Goal: Information Seeking & Learning: Learn about a topic

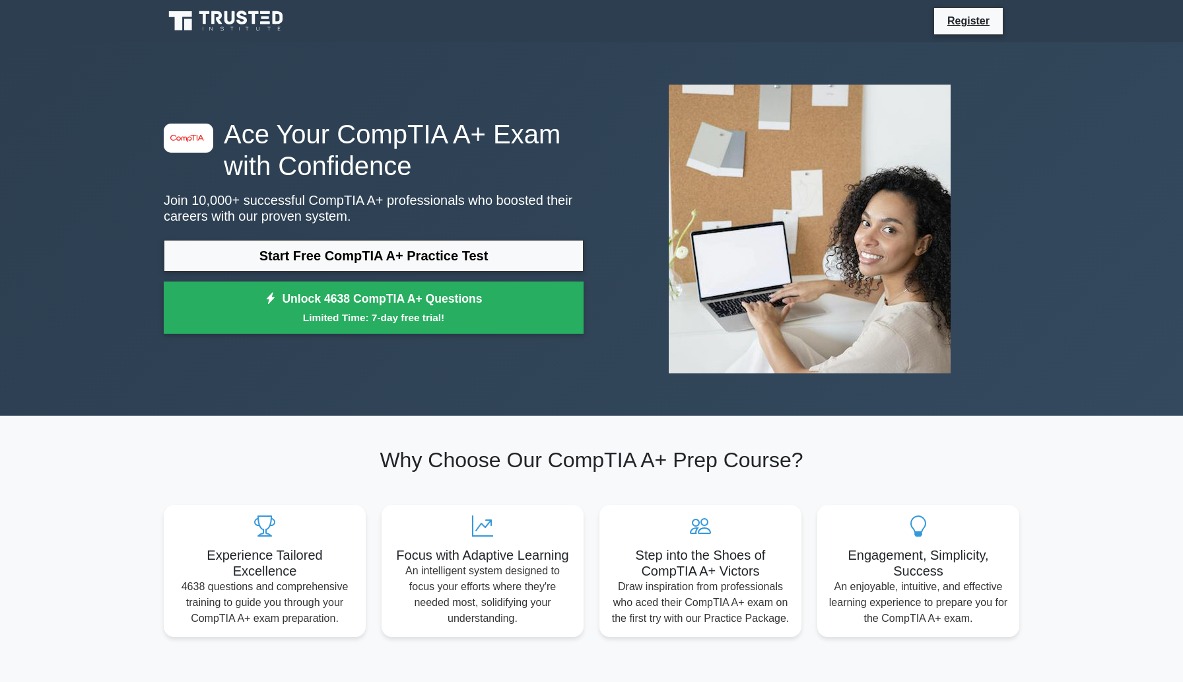
click at [341, 258] on link "Start Free CompTIA A+ Practice Test" at bounding box center [374, 256] width 420 height 32
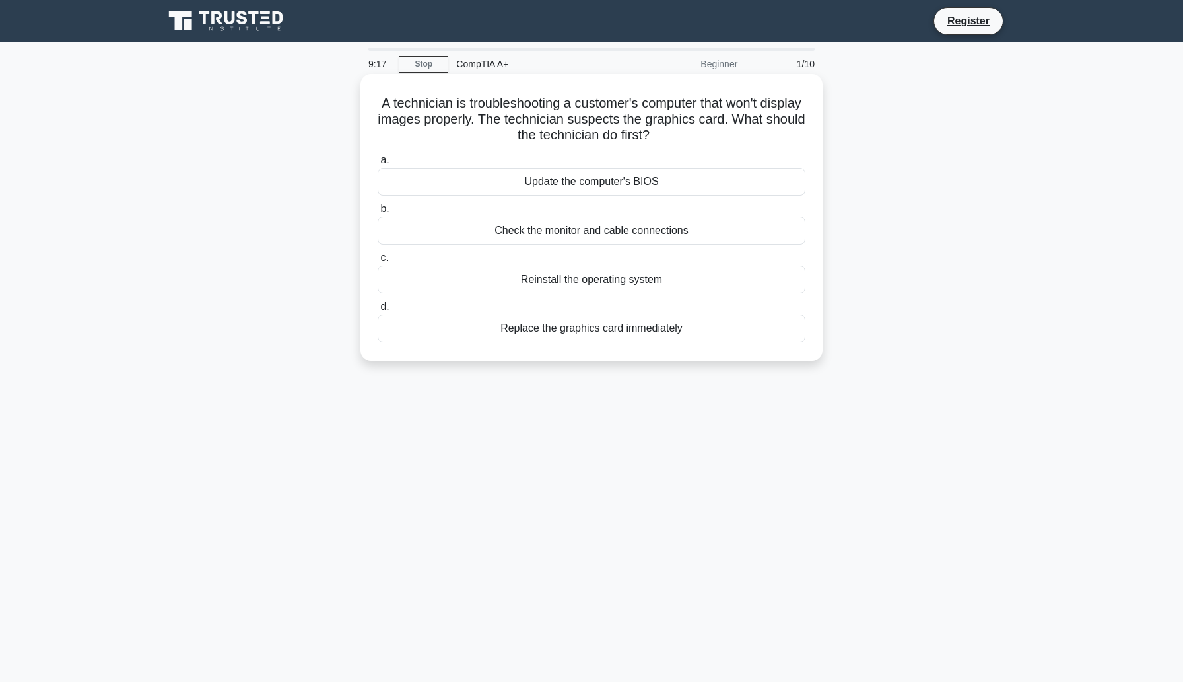
click at [603, 233] on div "Check the monitor and cable connections" at bounding box center [592, 231] width 428 height 28
click at [378, 213] on input "b. Check the monitor and cable connections" at bounding box center [378, 209] width 0 height 9
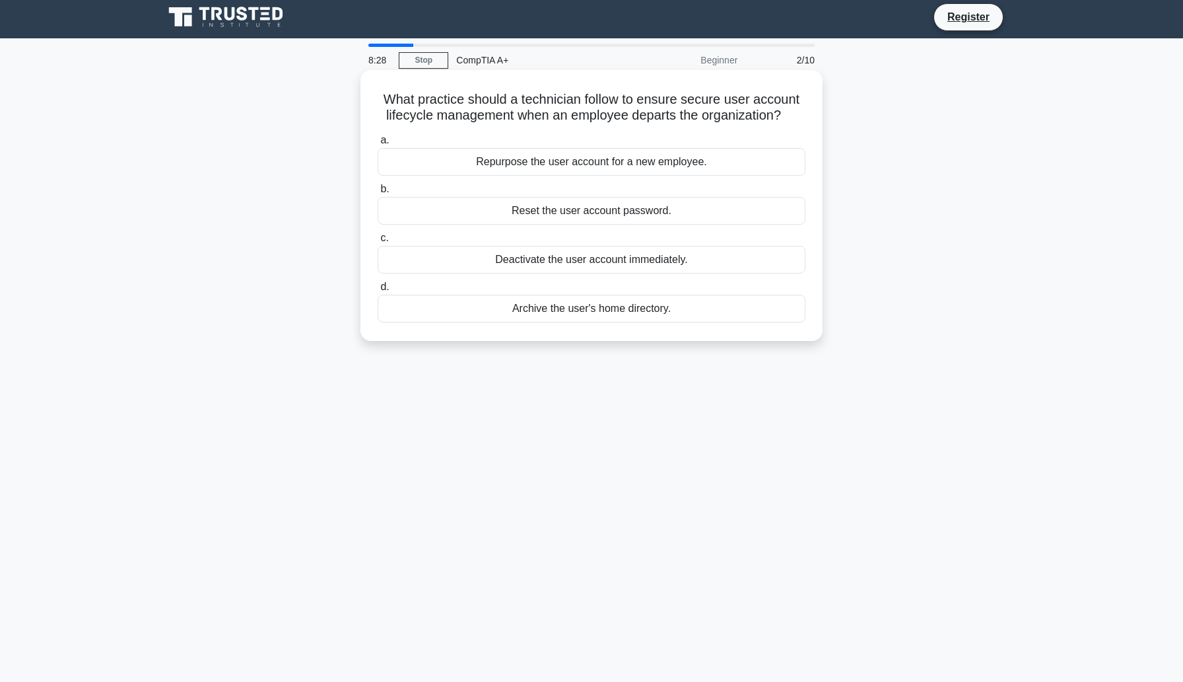
scroll to position [11, 0]
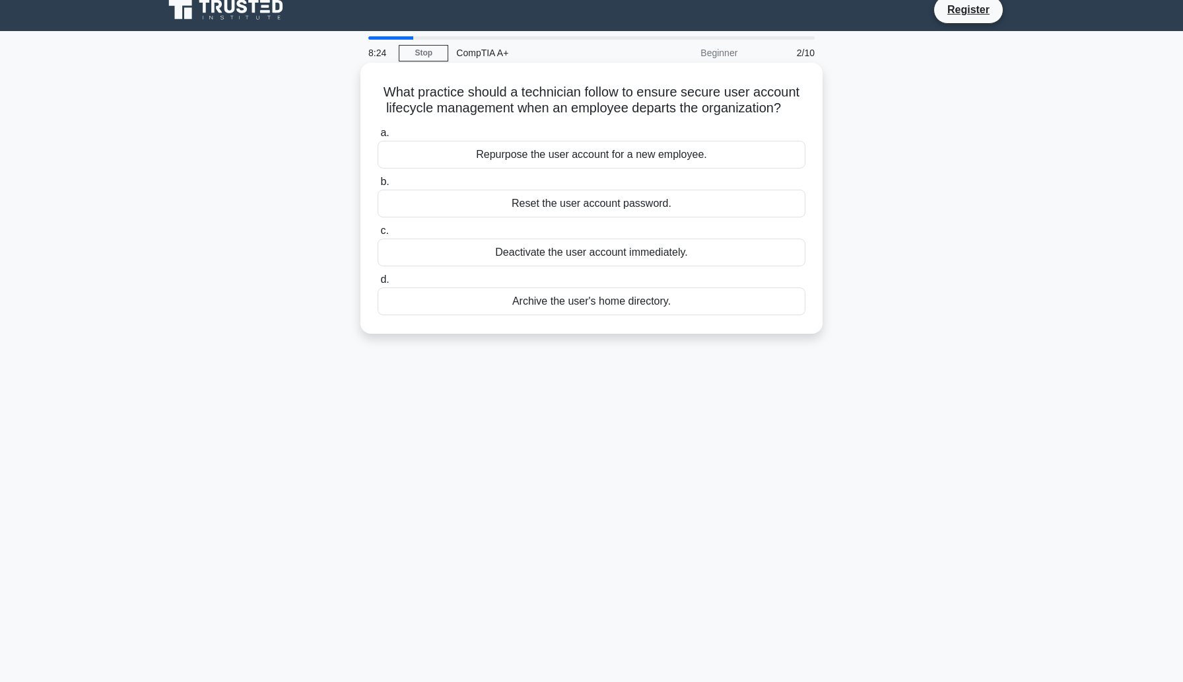
click at [617, 254] on div "Deactivate the user account immediately." at bounding box center [592, 252] width 428 height 28
click at [378, 235] on input "c. Deactivate the user account immediately." at bounding box center [378, 231] width 0 height 9
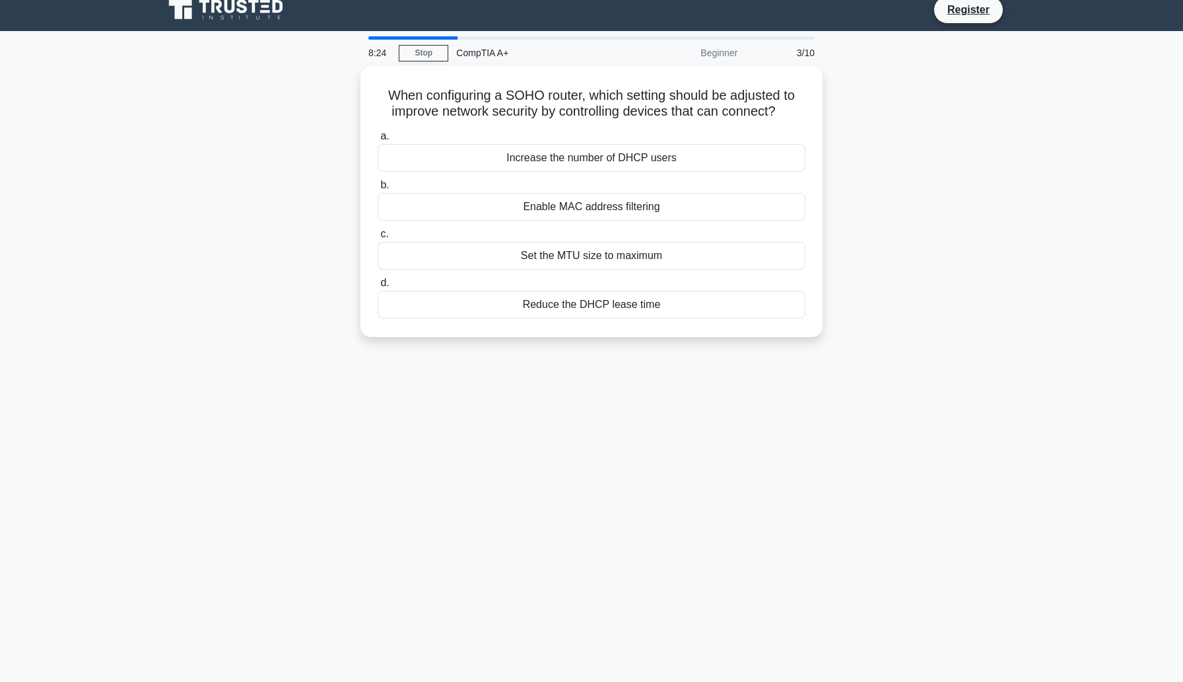
scroll to position [0, 0]
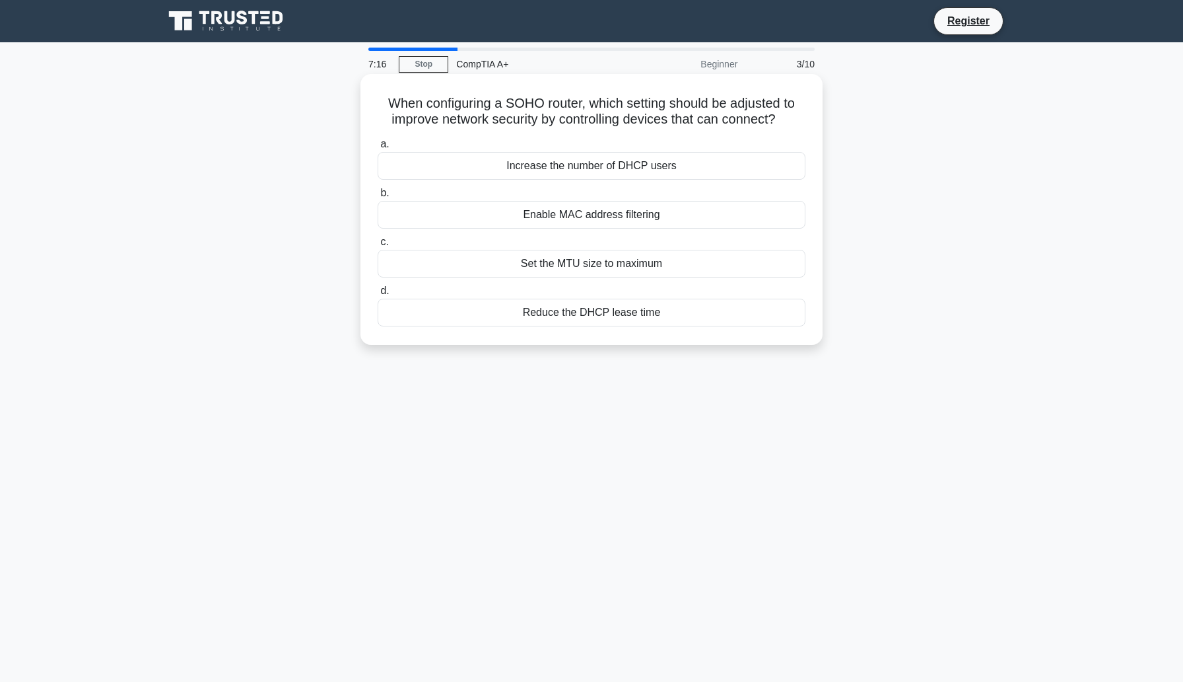
click at [590, 216] on div "Enable MAC address filtering" at bounding box center [592, 215] width 428 height 28
click at [378, 197] on input "b. Enable MAC address filtering" at bounding box center [378, 193] width 0 height 9
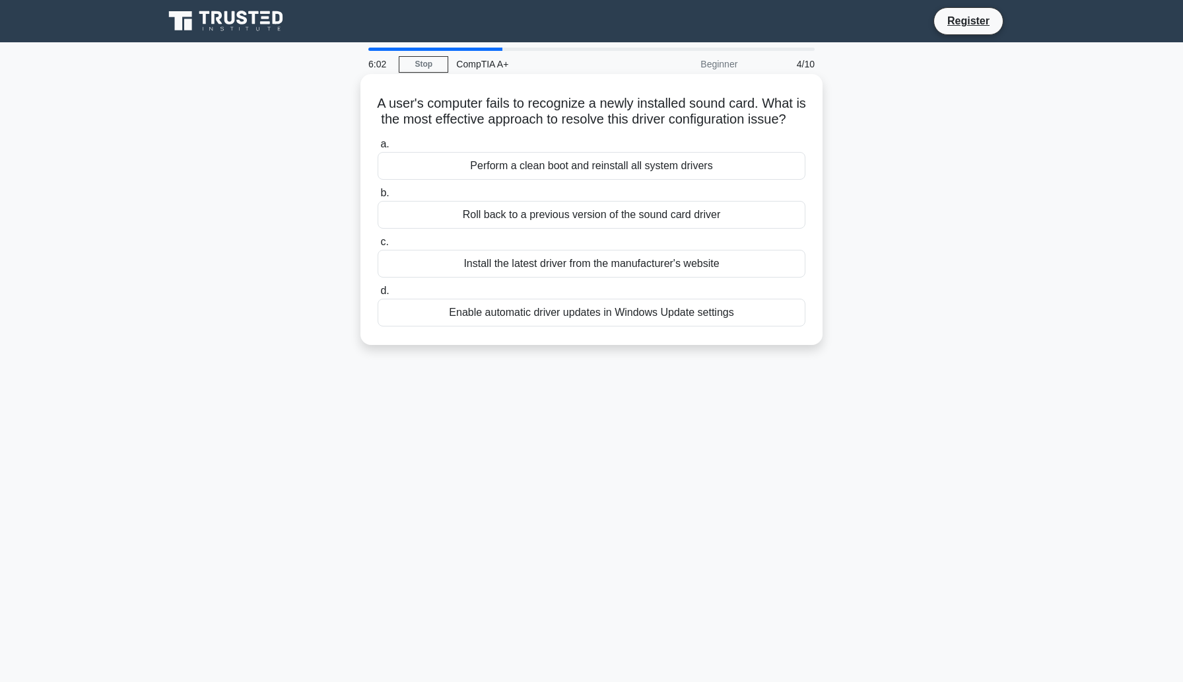
click at [559, 314] on div "Enable automatic driver updates in Windows Update settings" at bounding box center [592, 312] width 428 height 28
click at [378, 295] on input "d. Enable automatic driver updates in Windows Update settings" at bounding box center [378, 291] width 0 height 9
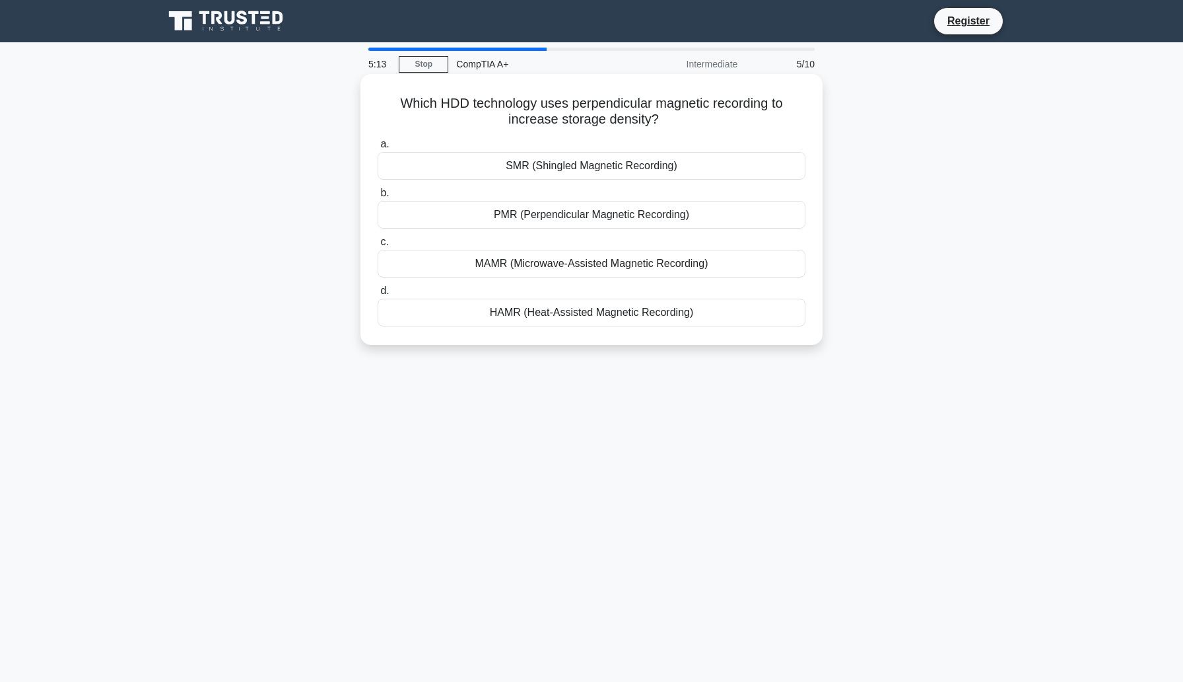
click at [625, 219] on div "PMR (Perpendicular Magnetic Recording)" at bounding box center [592, 215] width 428 height 28
click at [378, 197] on input "b. PMR (Perpendicular Magnetic Recording)" at bounding box center [378, 193] width 0 height 9
click at [580, 314] on div "Backing up important data" at bounding box center [592, 312] width 428 height 28
click at [378, 295] on input "d. Backing up important data" at bounding box center [378, 291] width 0 height 9
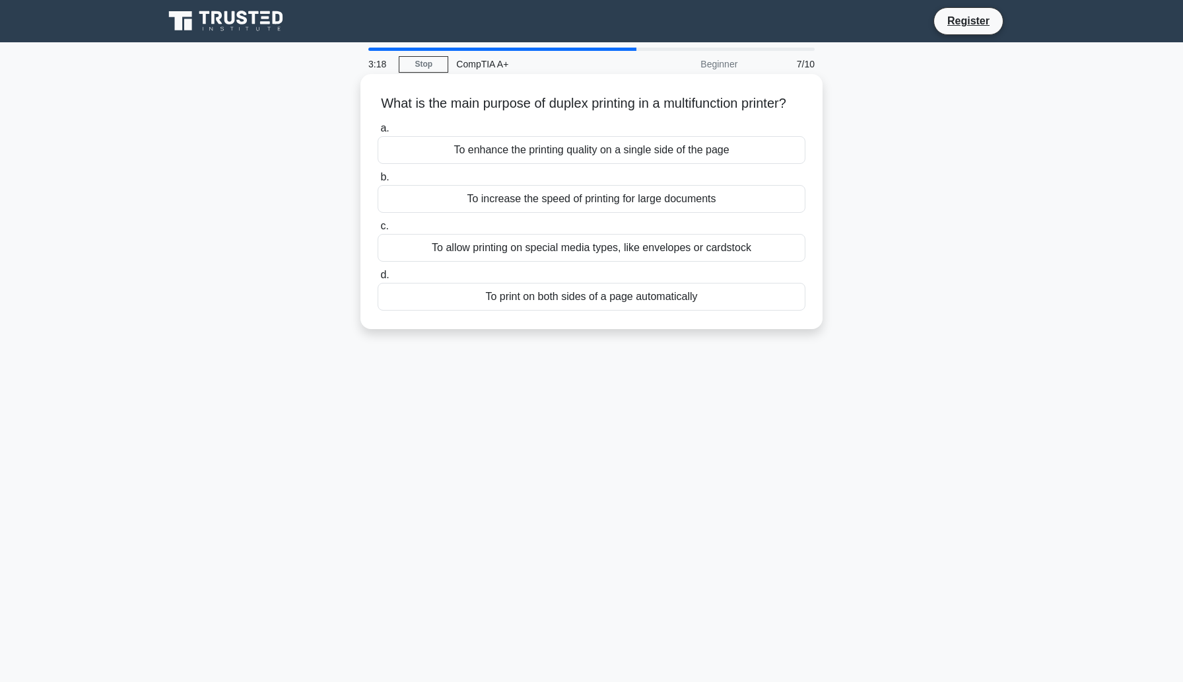
click at [633, 213] on div "To increase the speed of printing for large documents" at bounding box center [592, 199] width 428 height 28
click at [378, 182] on input "b. To increase the speed of printing for large documents" at bounding box center [378, 177] width 0 height 9
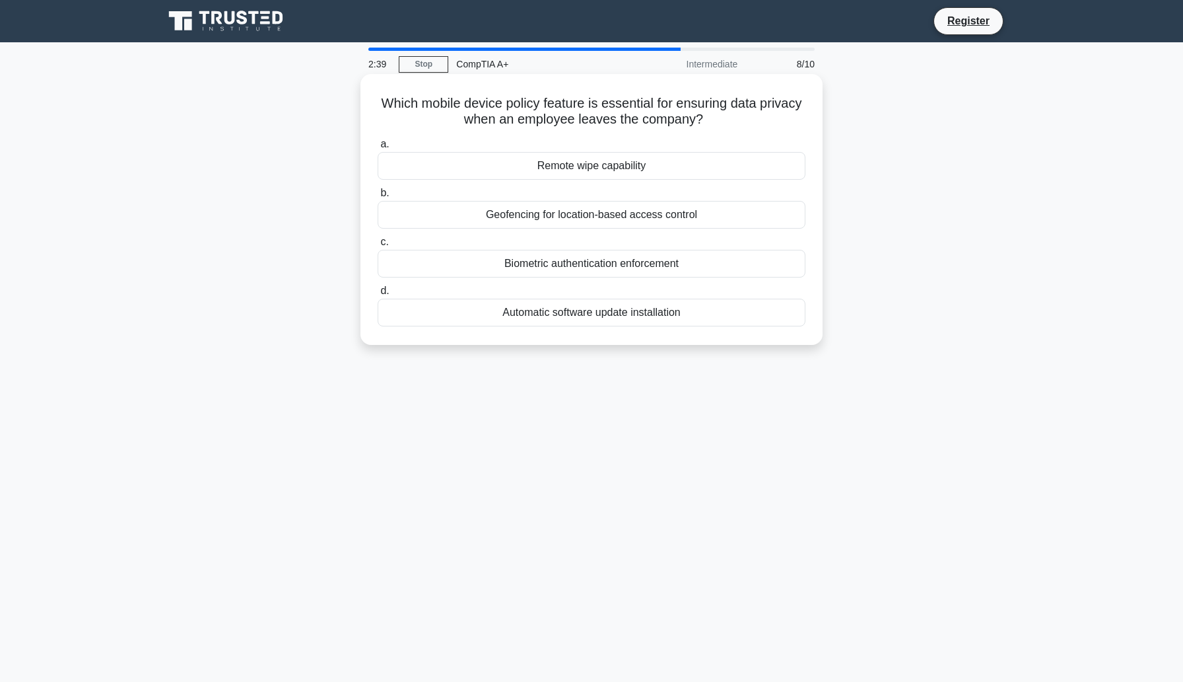
click at [603, 160] on div "Remote wipe capability" at bounding box center [592, 166] width 428 height 28
click at [378, 149] on input "a. Remote wipe capability" at bounding box center [378, 144] width 0 height 9
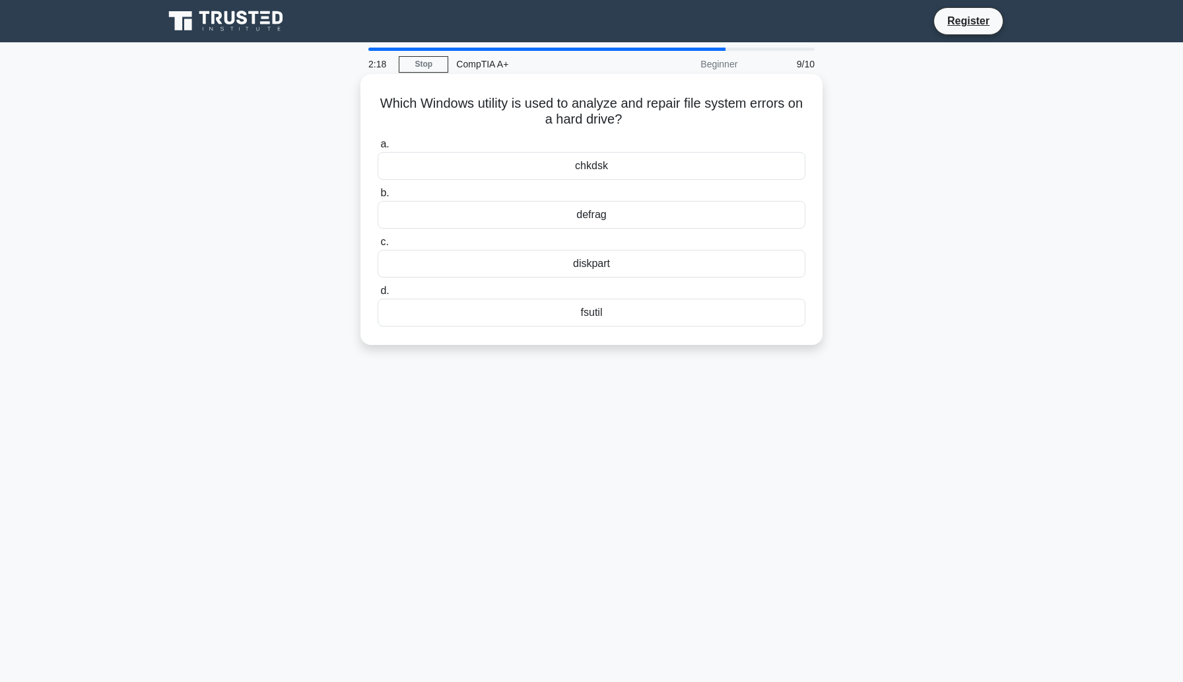
click at [613, 214] on div "defrag" at bounding box center [592, 215] width 428 height 28
click at [378, 197] on input "b. defrag" at bounding box center [378, 193] width 0 height 9
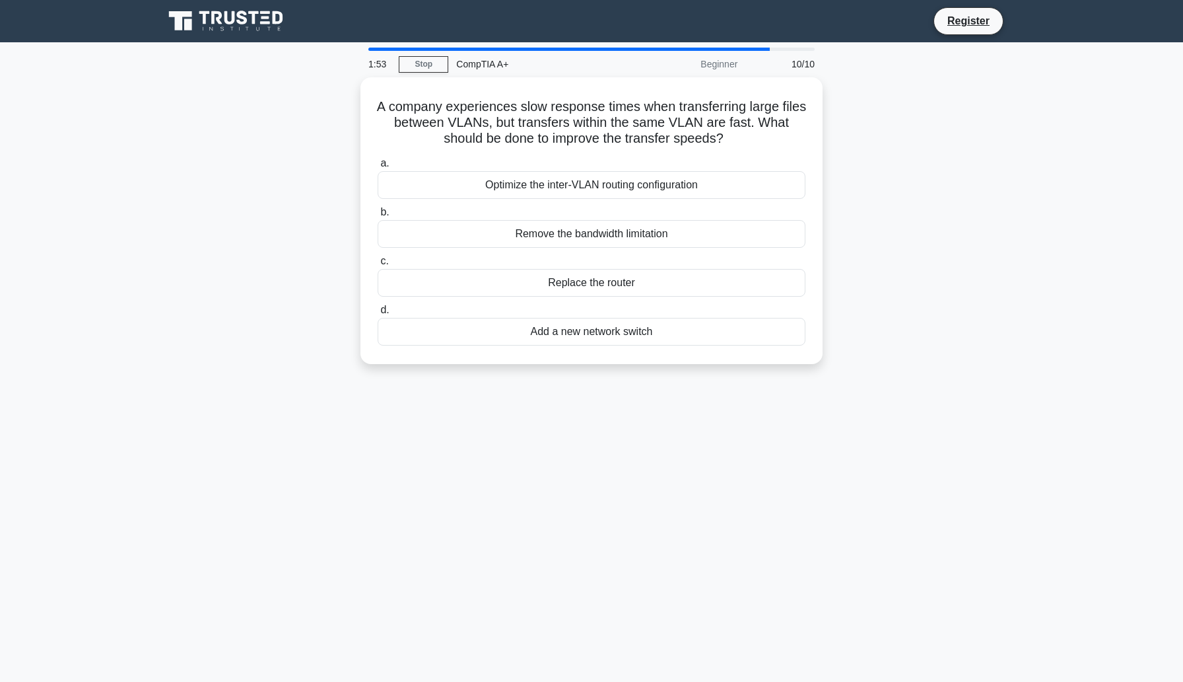
click at [613, 214] on label "b. Remove the bandwidth limitation" at bounding box center [592, 226] width 428 height 44
click at [378, 214] on input "b. Remove the bandwidth limitation" at bounding box center [378, 212] width 0 height 9
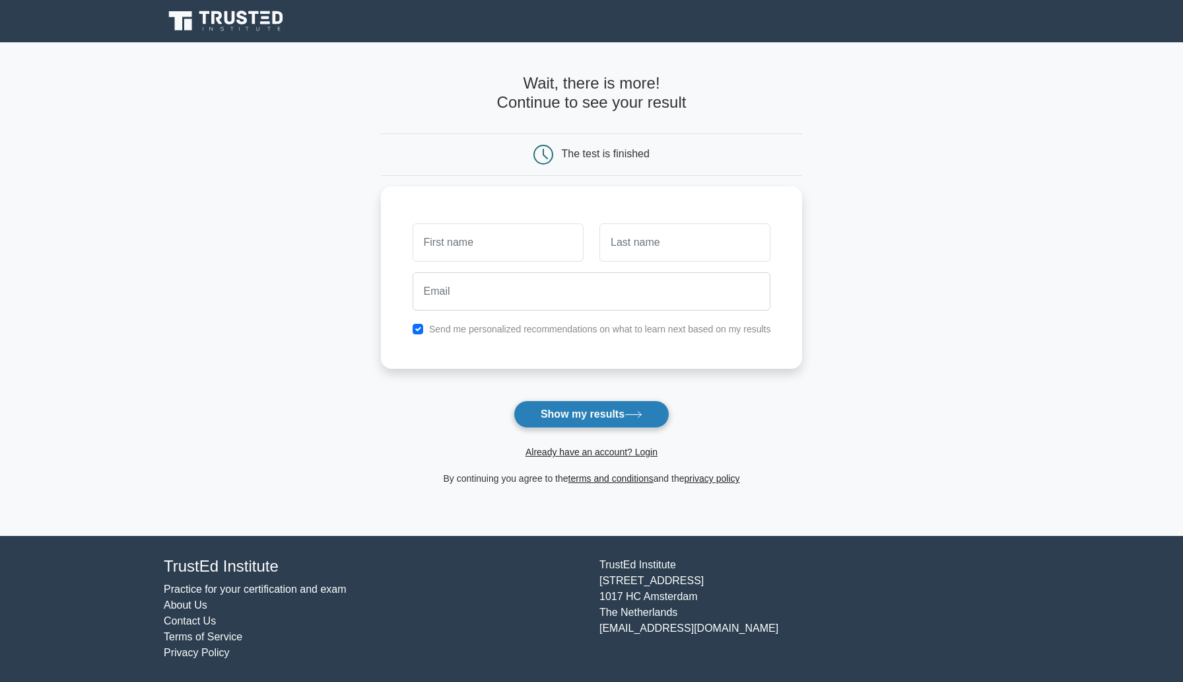
click at [591, 423] on button "Show my results" at bounding box center [592, 414] width 156 height 28
click at [584, 420] on button "Show my results" at bounding box center [592, 414] width 156 height 28
click at [512, 257] on input "text" at bounding box center [498, 239] width 171 height 38
click at [499, 243] on input "text" at bounding box center [498, 239] width 171 height 38
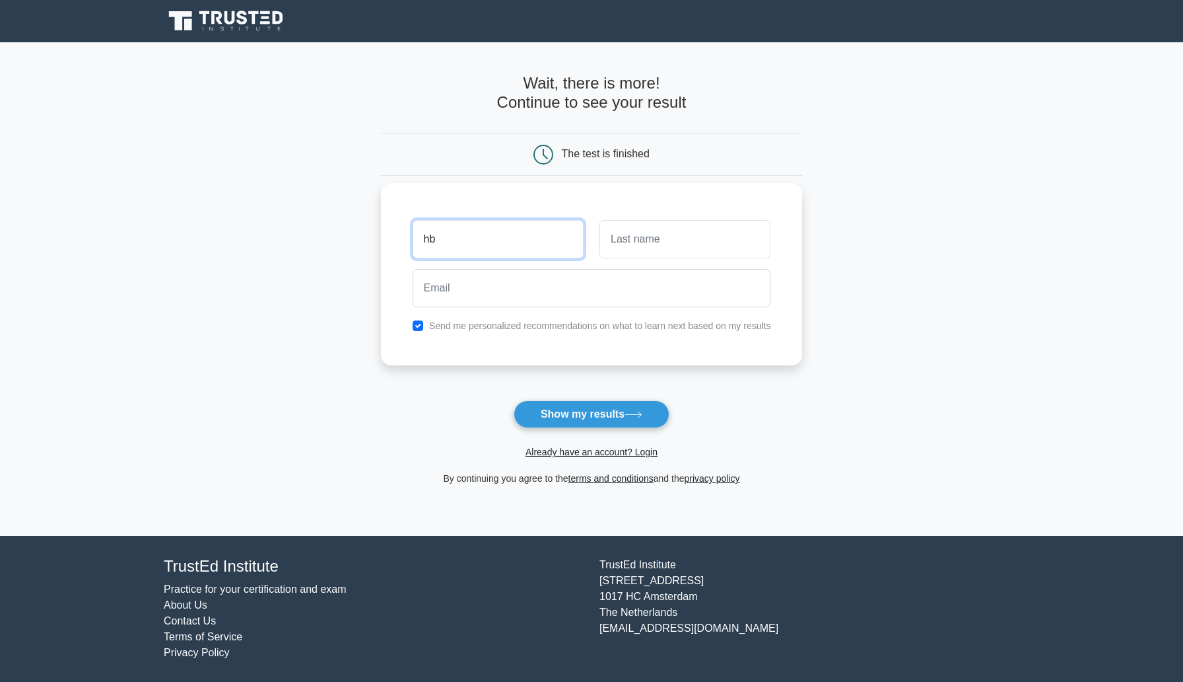
type input "hb"
click at [635, 246] on input "text" at bounding box center [685, 239] width 171 height 38
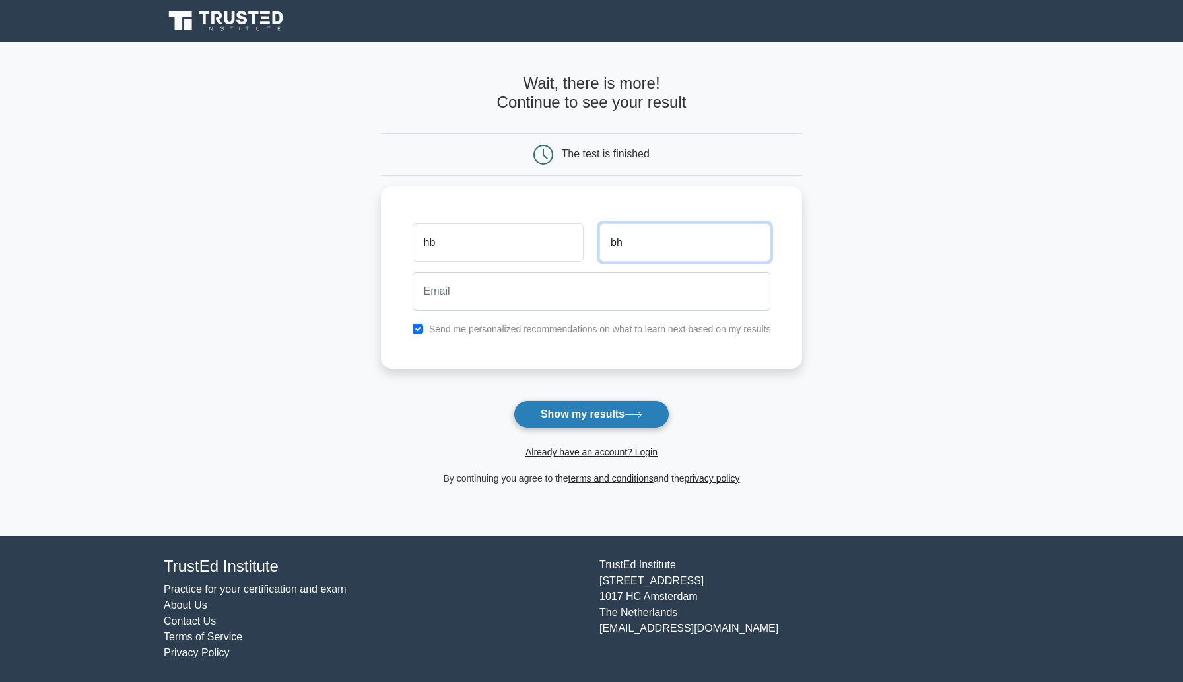
type input "bh"
click at [616, 425] on button "Show my results" at bounding box center [592, 414] width 156 height 28
click at [537, 355] on div "hb bh Send me personalized recommendations on what to learn next based on my re…" at bounding box center [592, 274] width 422 height 182
click at [526, 326] on label "Send me personalized recommendations on what to learn next based on my results" at bounding box center [600, 325] width 342 height 11
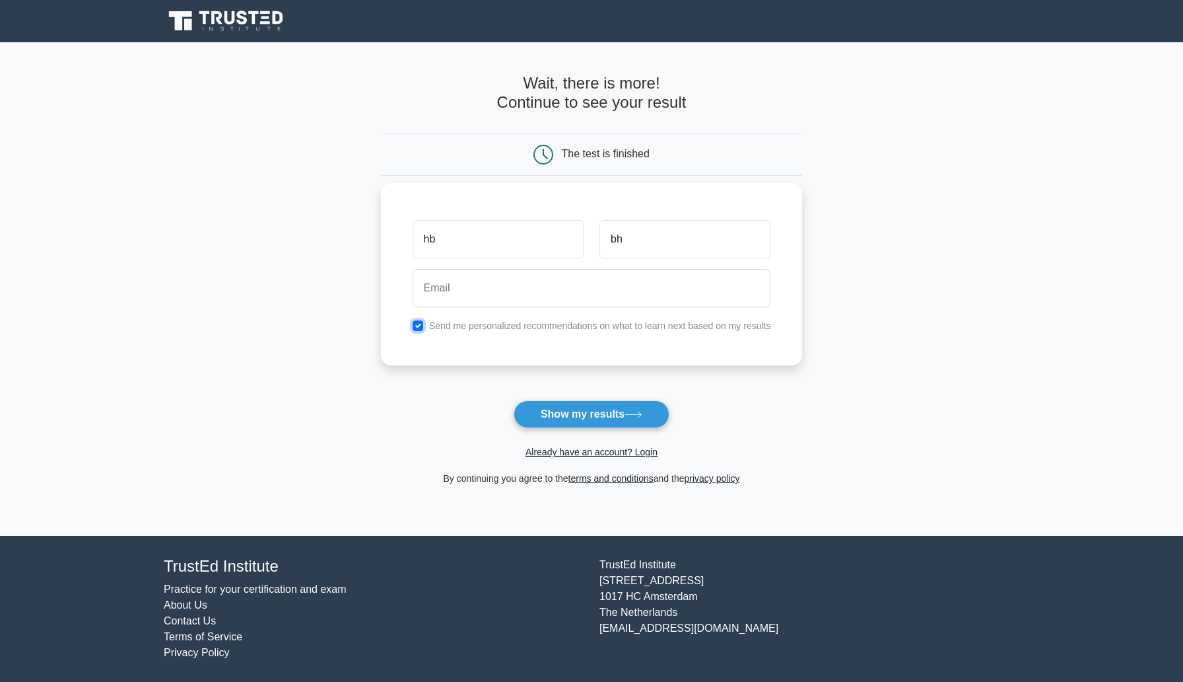
click at [418, 325] on input "checkbox" at bounding box center [418, 325] width 11 height 11
checkbox input "false"
click at [580, 420] on button "Show my results" at bounding box center [592, 414] width 156 height 28
click at [543, 287] on input "email" at bounding box center [592, 288] width 359 height 38
type input "mr.bigz619@yahoo.com"
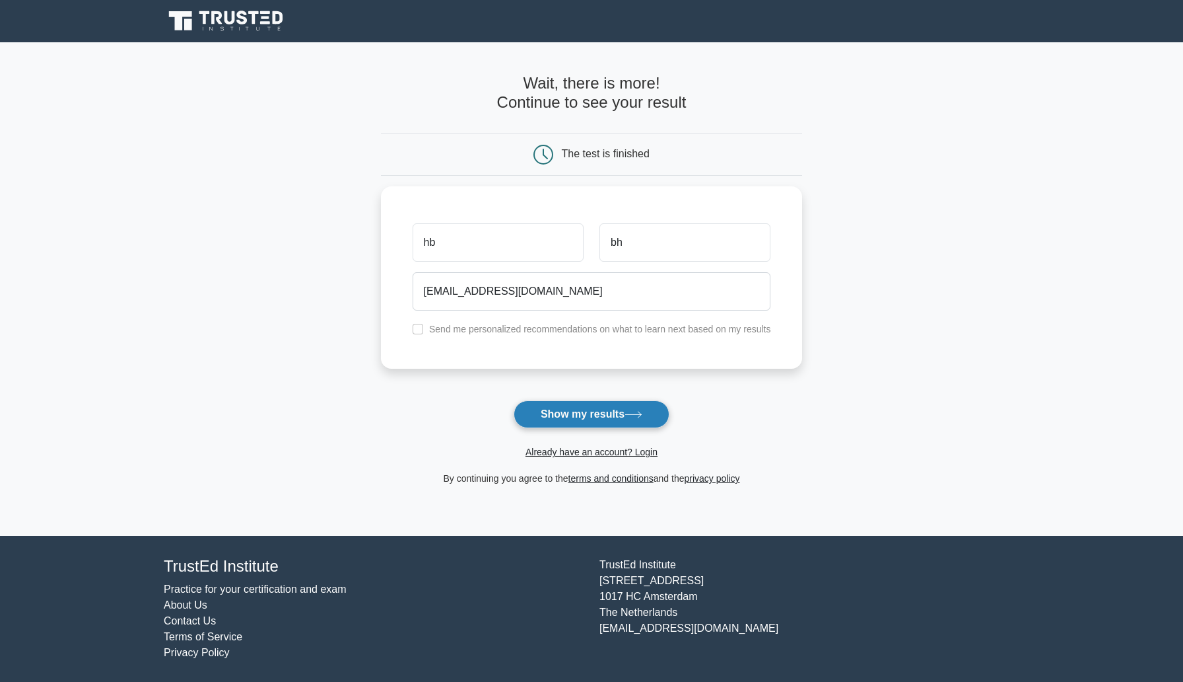
click at [596, 410] on button "Show my results" at bounding box center [592, 414] width 156 height 28
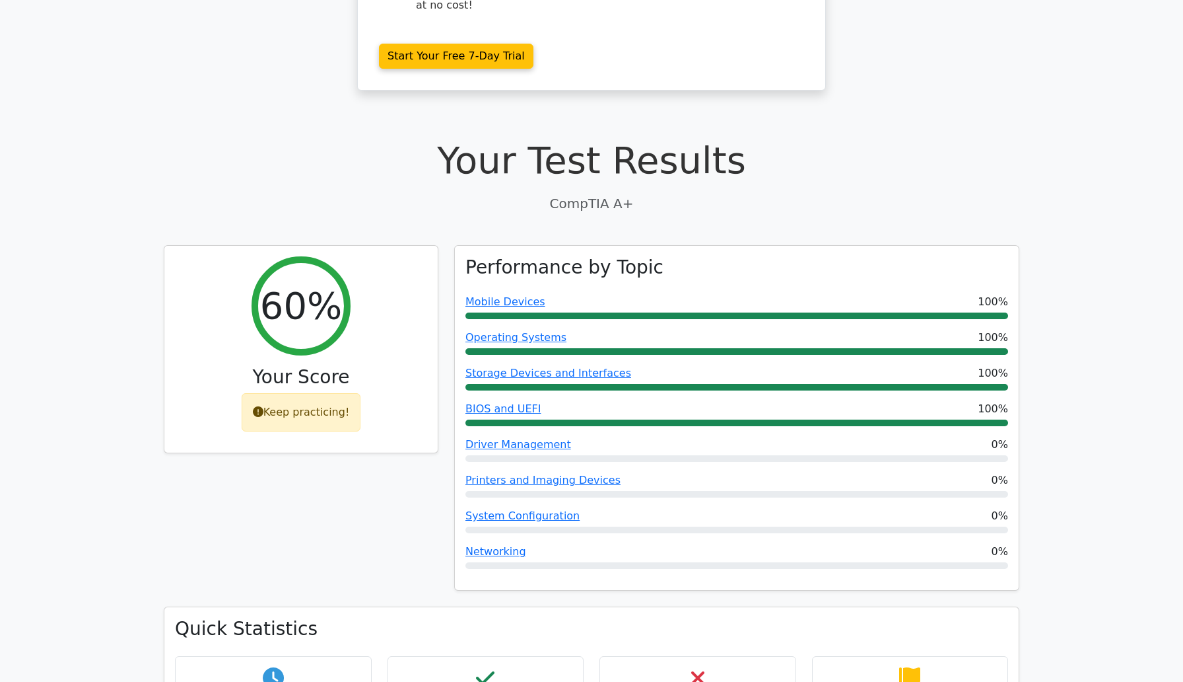
scroll to position [278, 0]
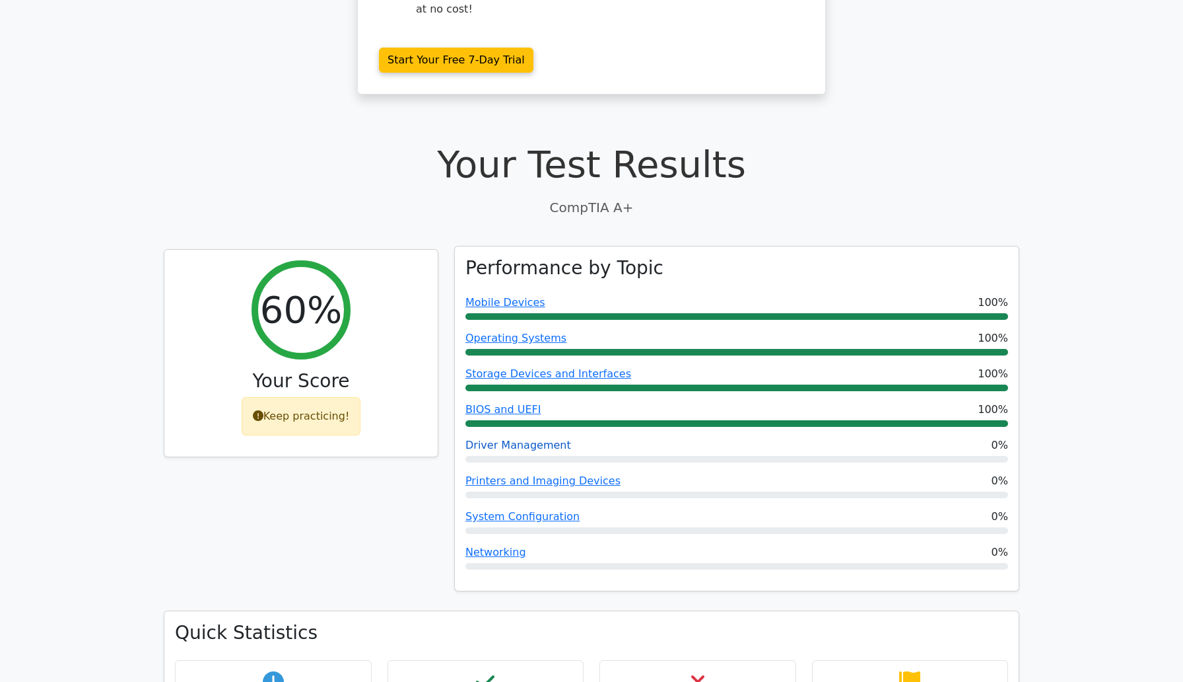
click at [524, 438] on link "Driver Management" at bounding box center [519, 444] width 106 height 13
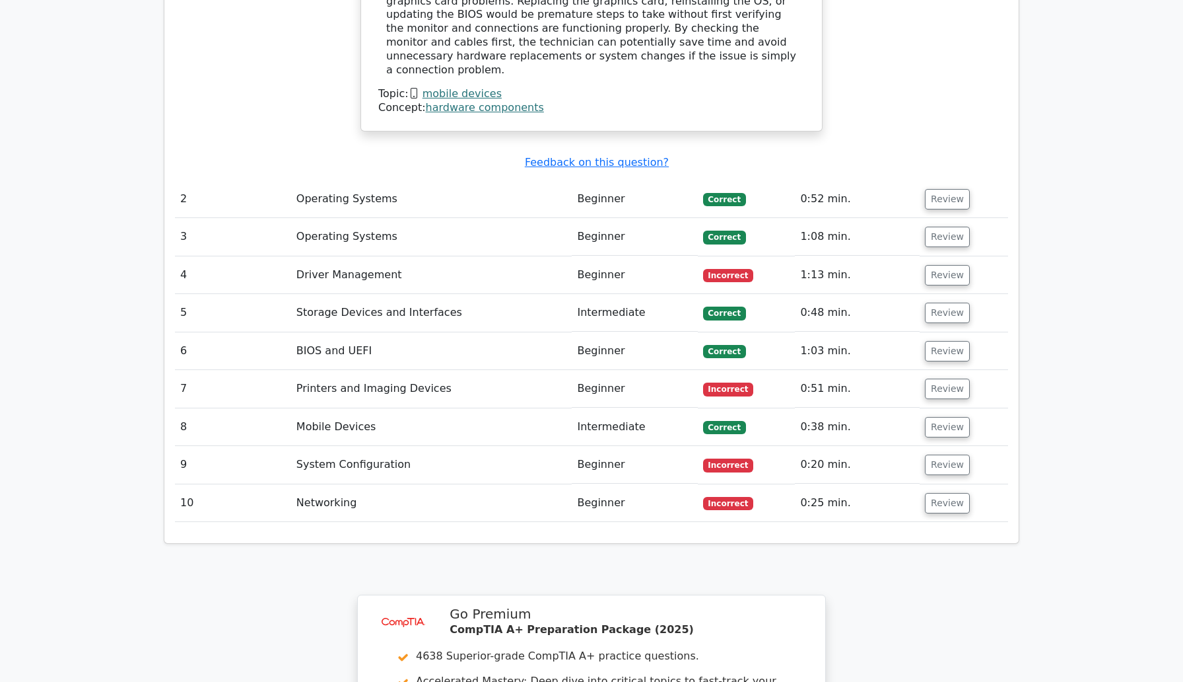
scroll to position [1556, 0]
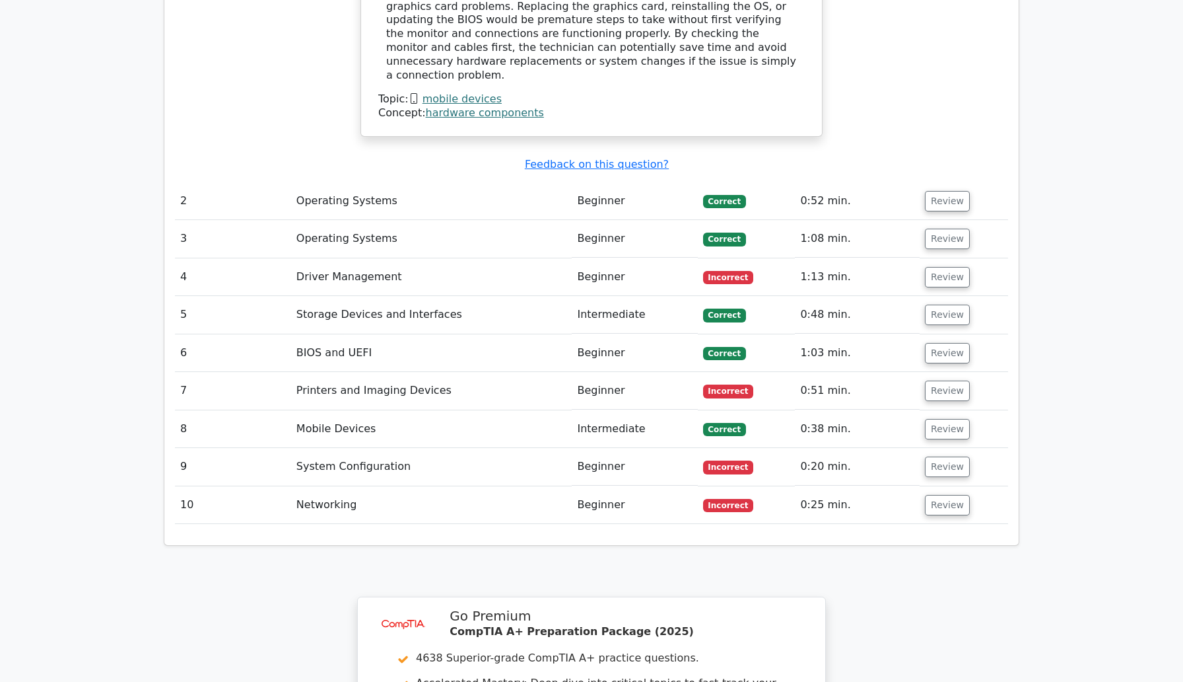
click at [357, 448] on td "System Configuration" at bounding box center [431, 467] width 281 height 38
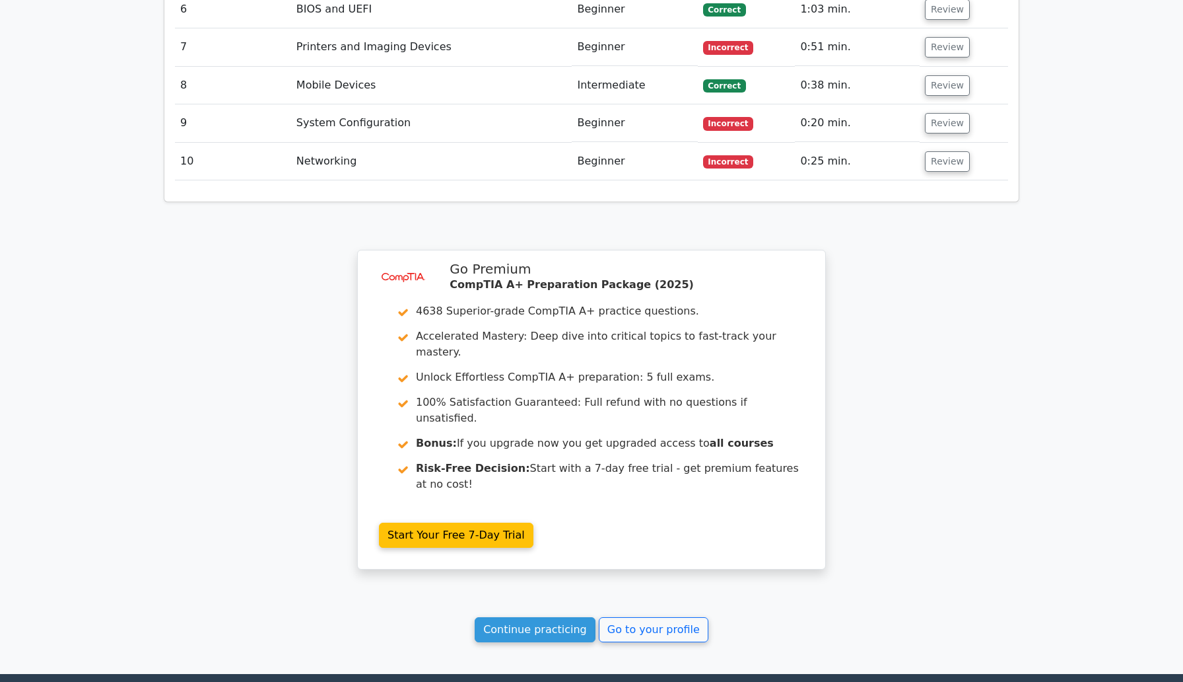
scroll to position [1903, 0]
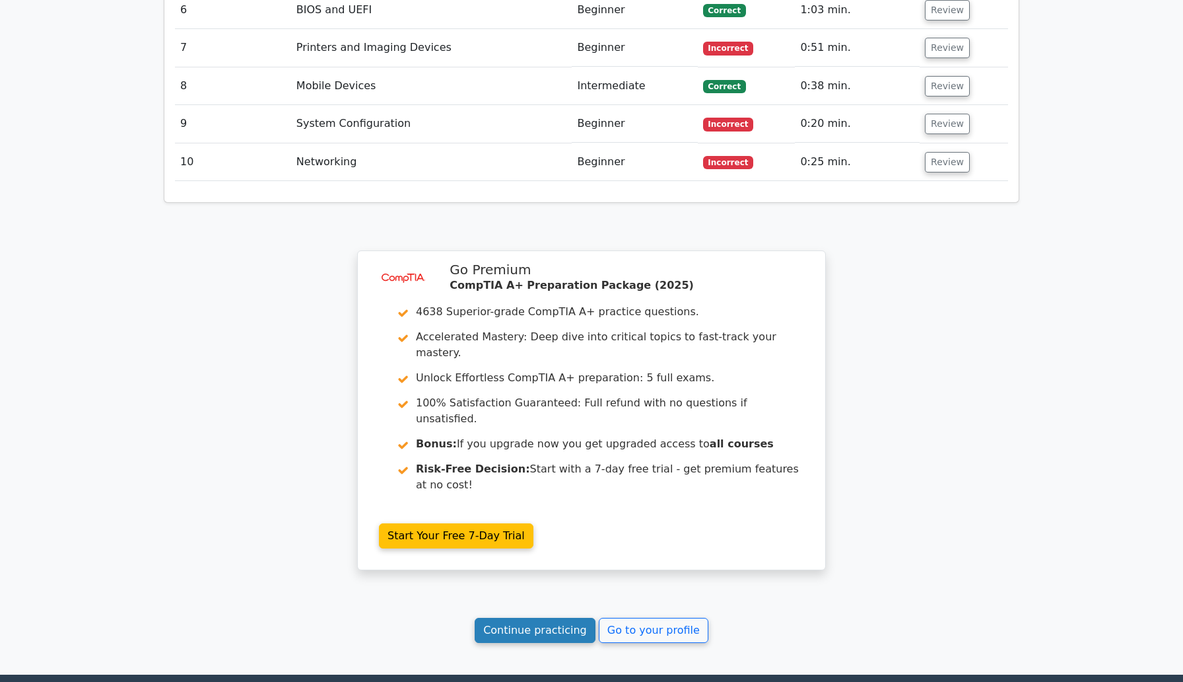
click at [528, 617] on link "Continue practicing" at bounding box center [535, 629] width 121 height 25
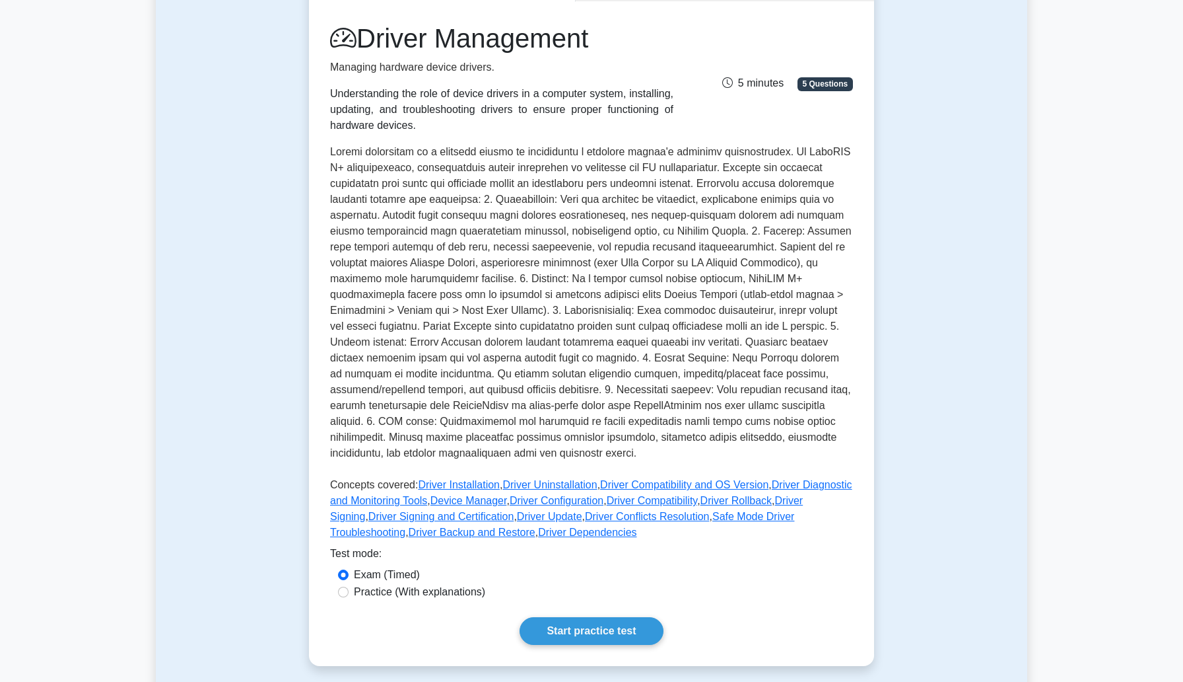
scroll to position [166, 0]
